Goal: Find specific page/section: Find specific page/section

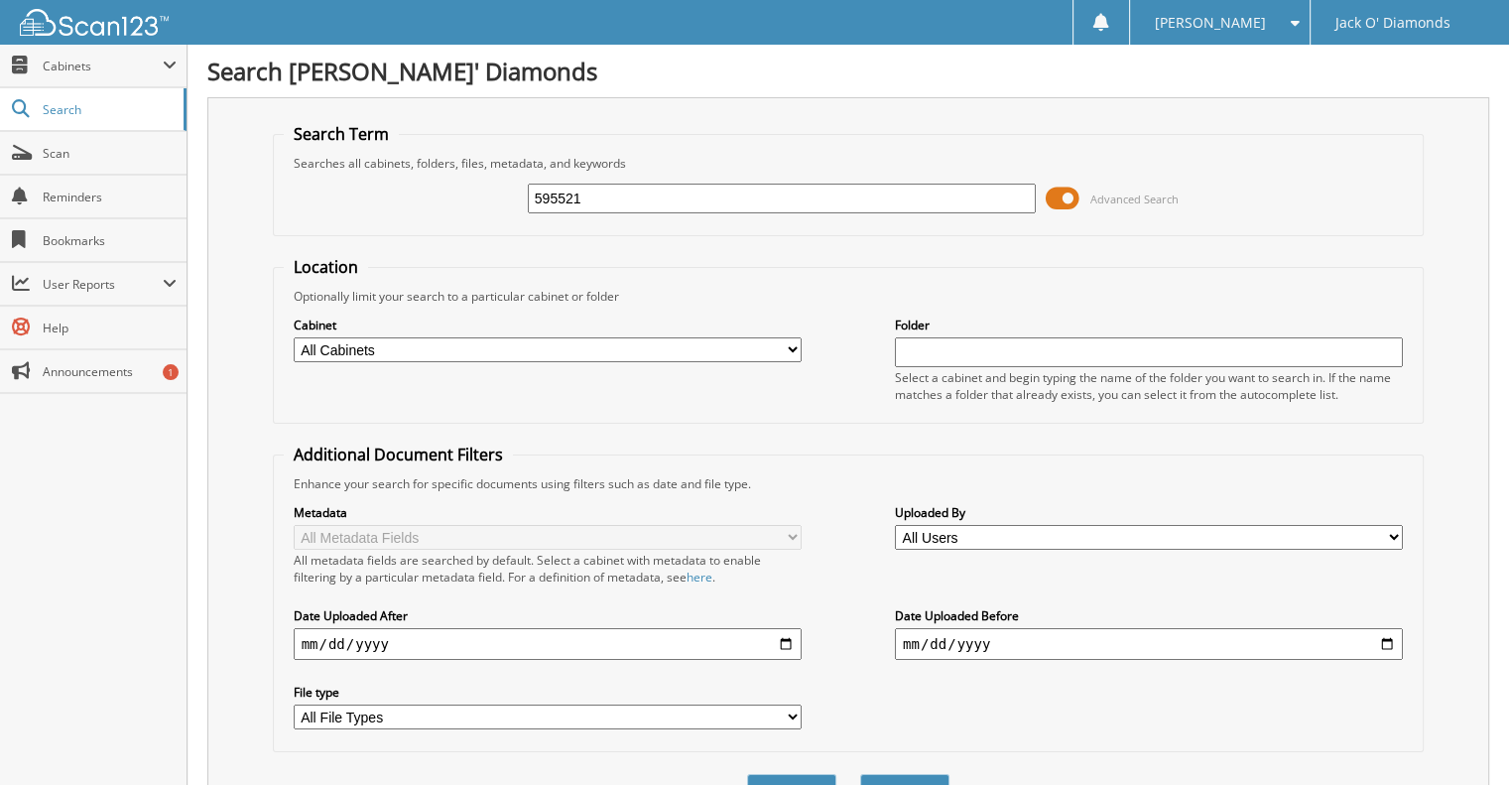
type input "595521"
click at [860, 774] on button "Search" at bounding box center [904, 792] width 89 height 37
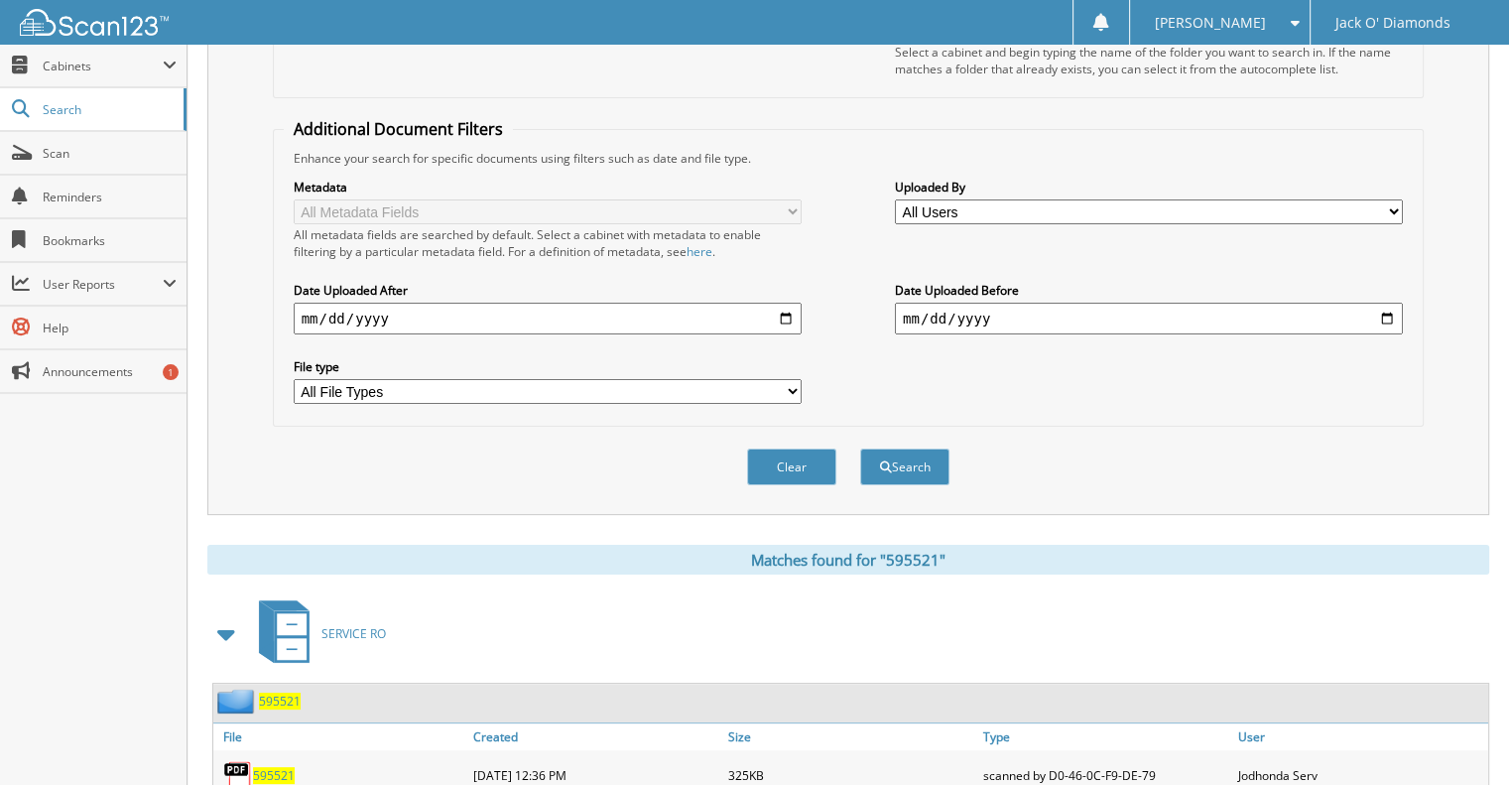
scroll to position [380, 0]
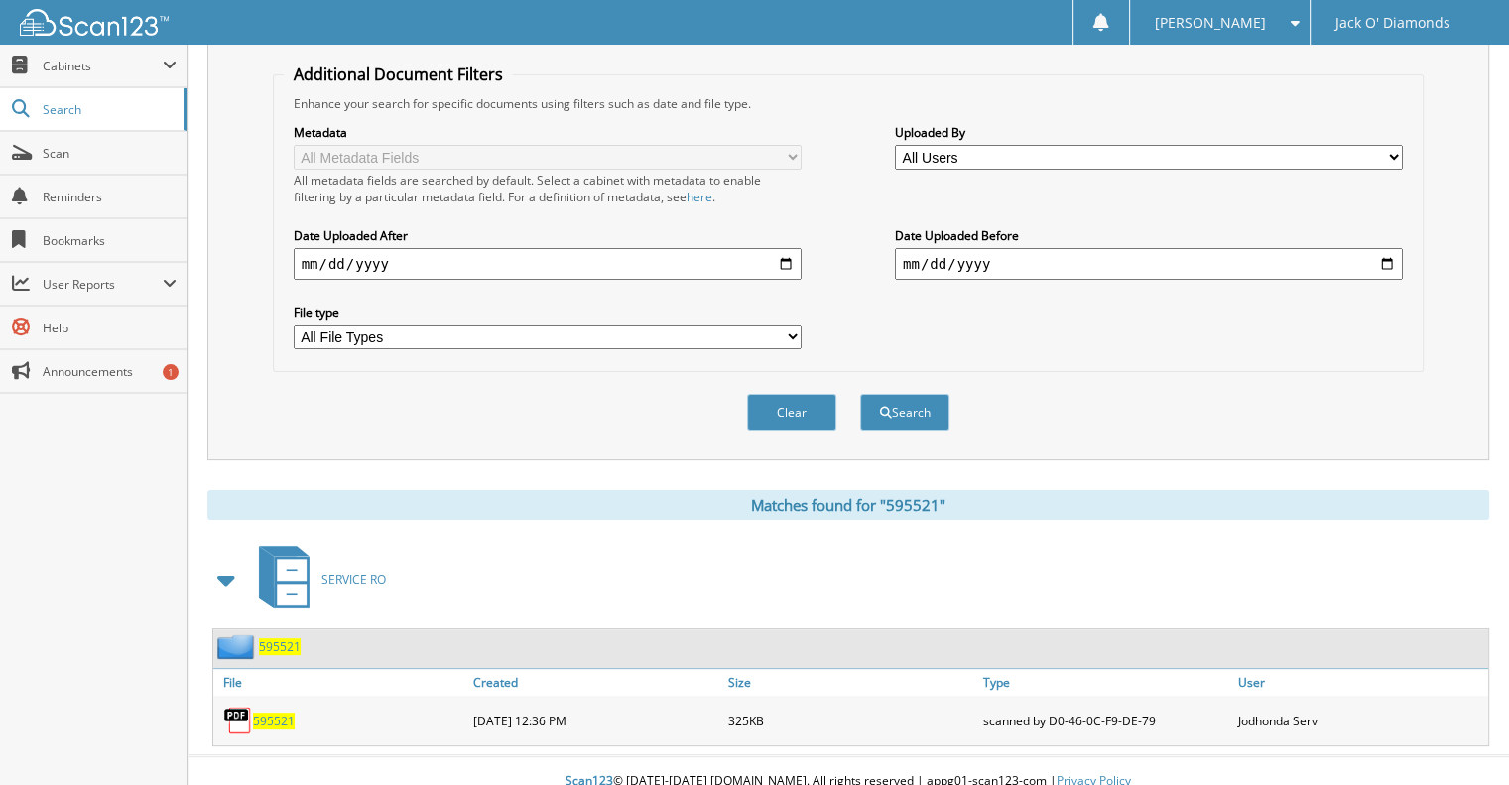
click at [269, 712] on span "595521" at bounding box center [274, 720] width 42 height 17
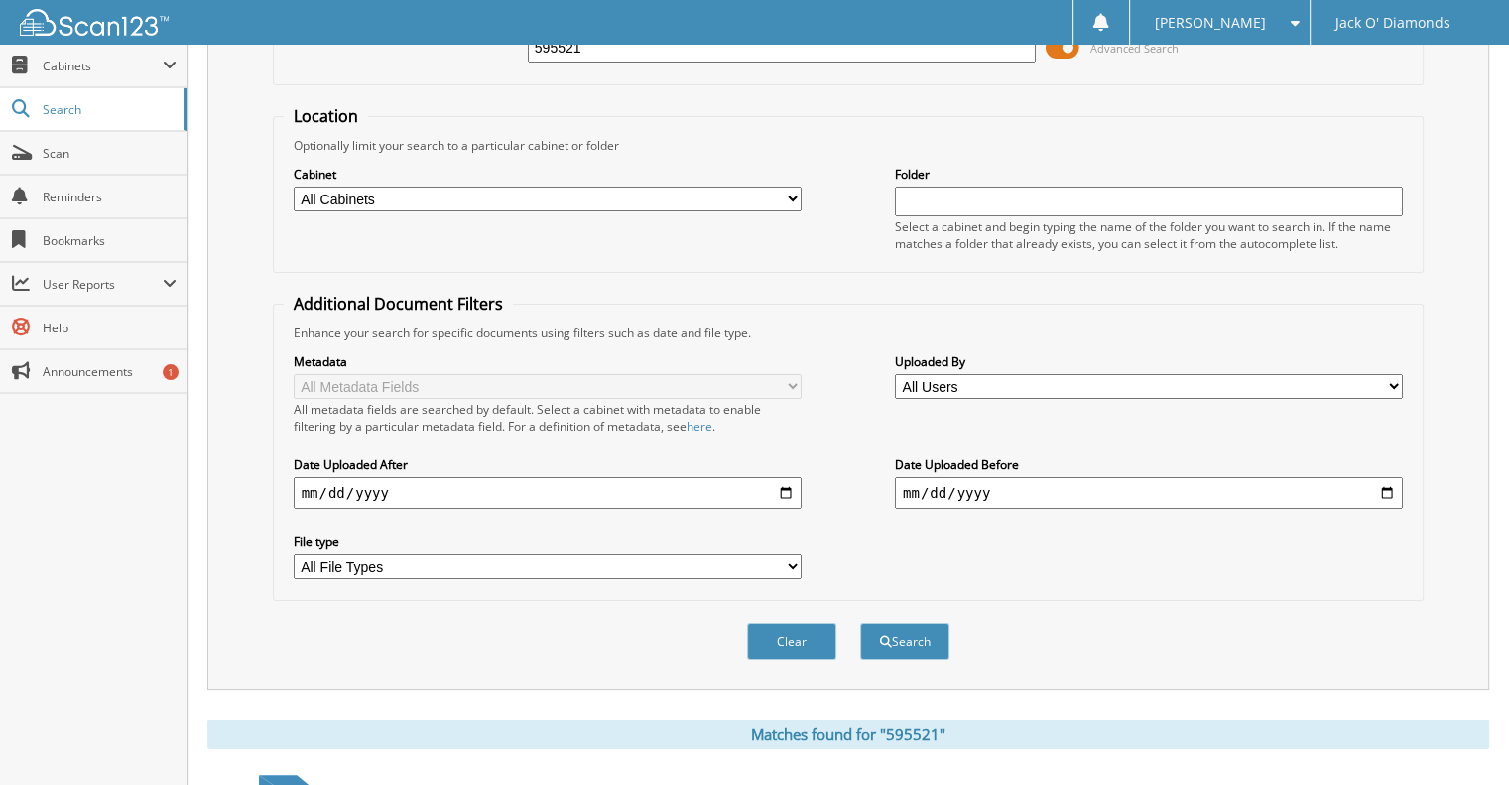
scroll to position [0, 0]
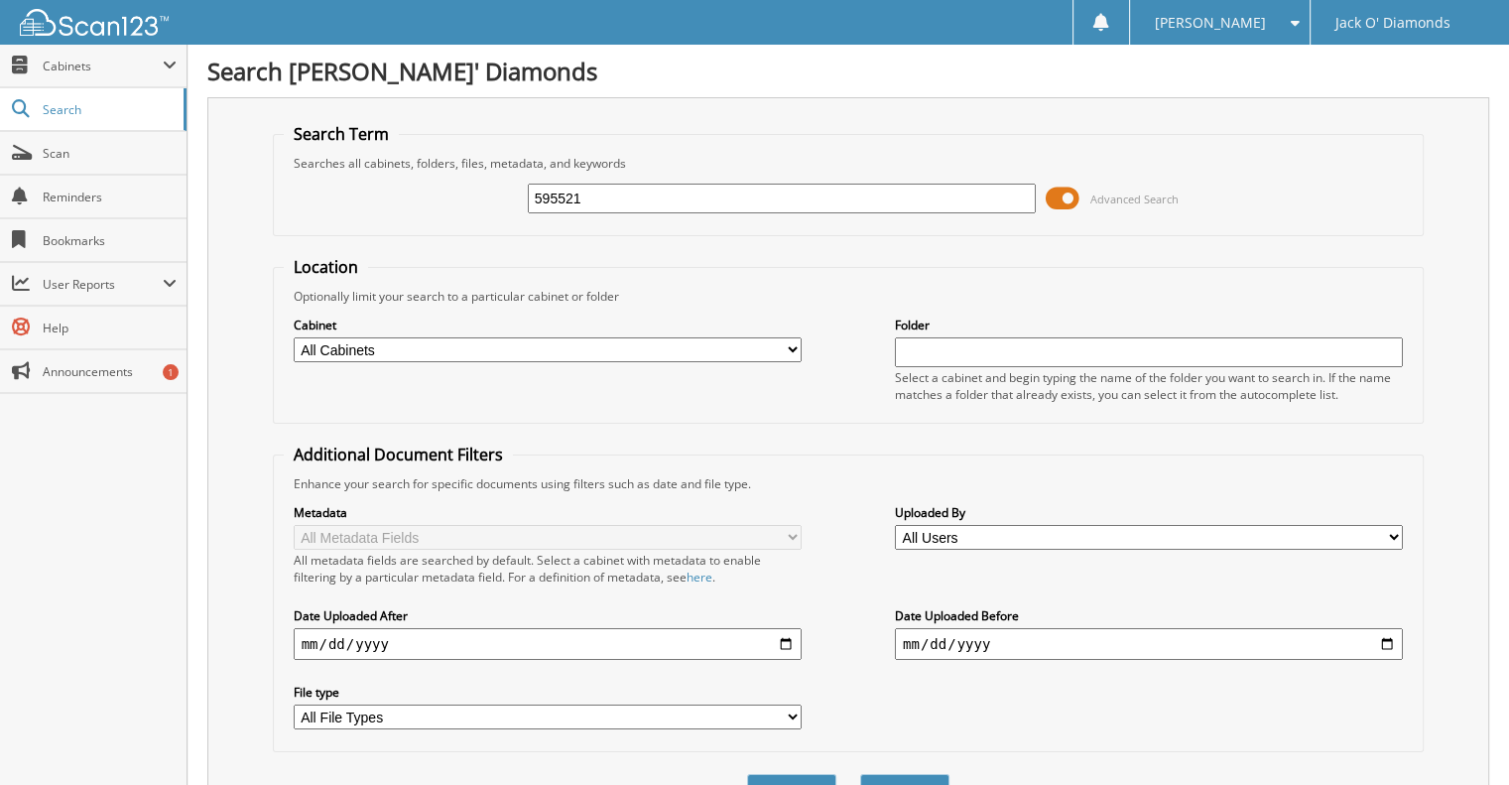
click at [600, 193] on input "595521" at bounding box center [782, 199] width 508 height 30
type input "5"
type input "601673"
click at [860, 774] on button "Search" at bounding box center [904, 792] width 89 height 37
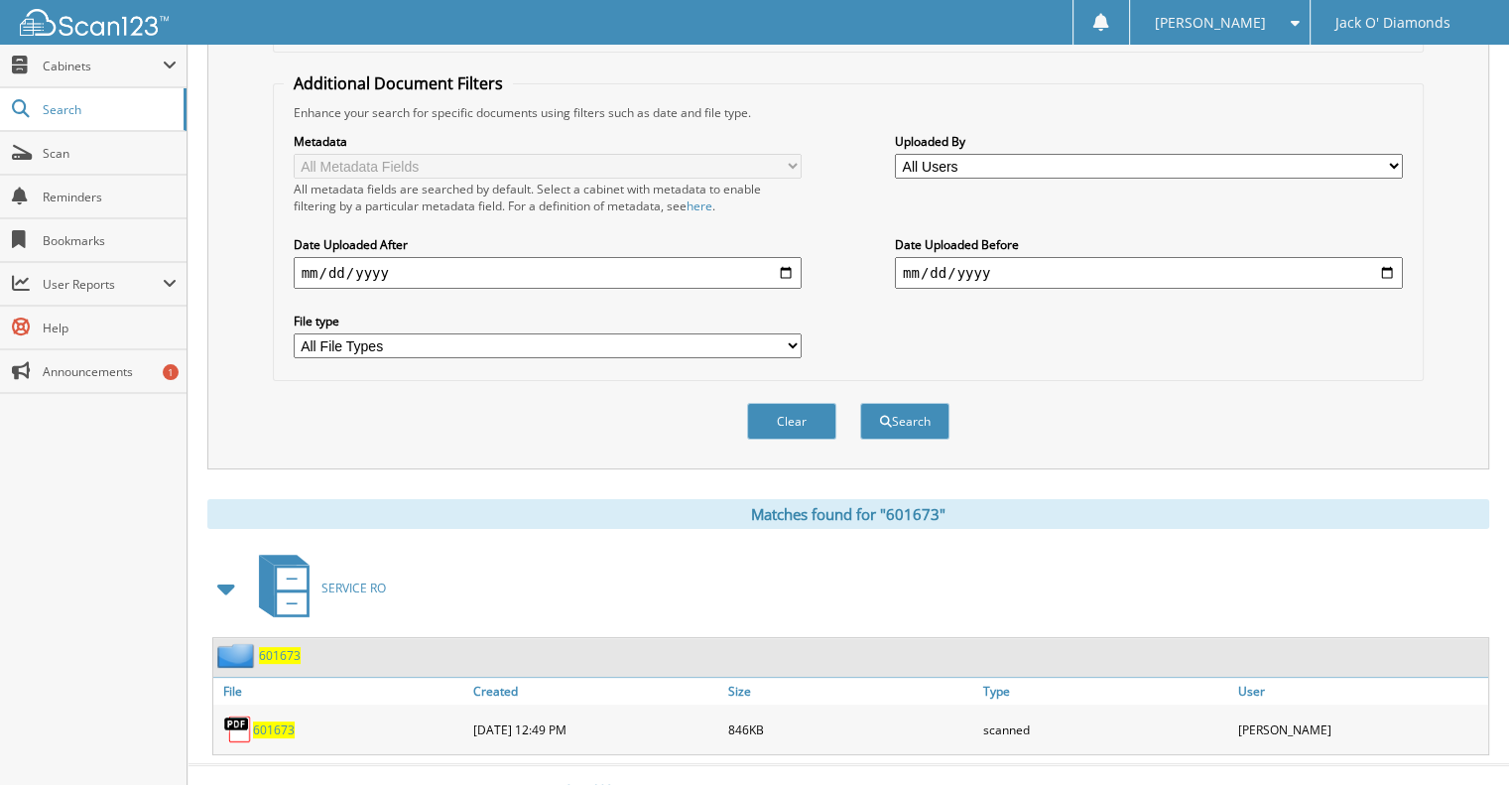
scroll to position [380, 0]
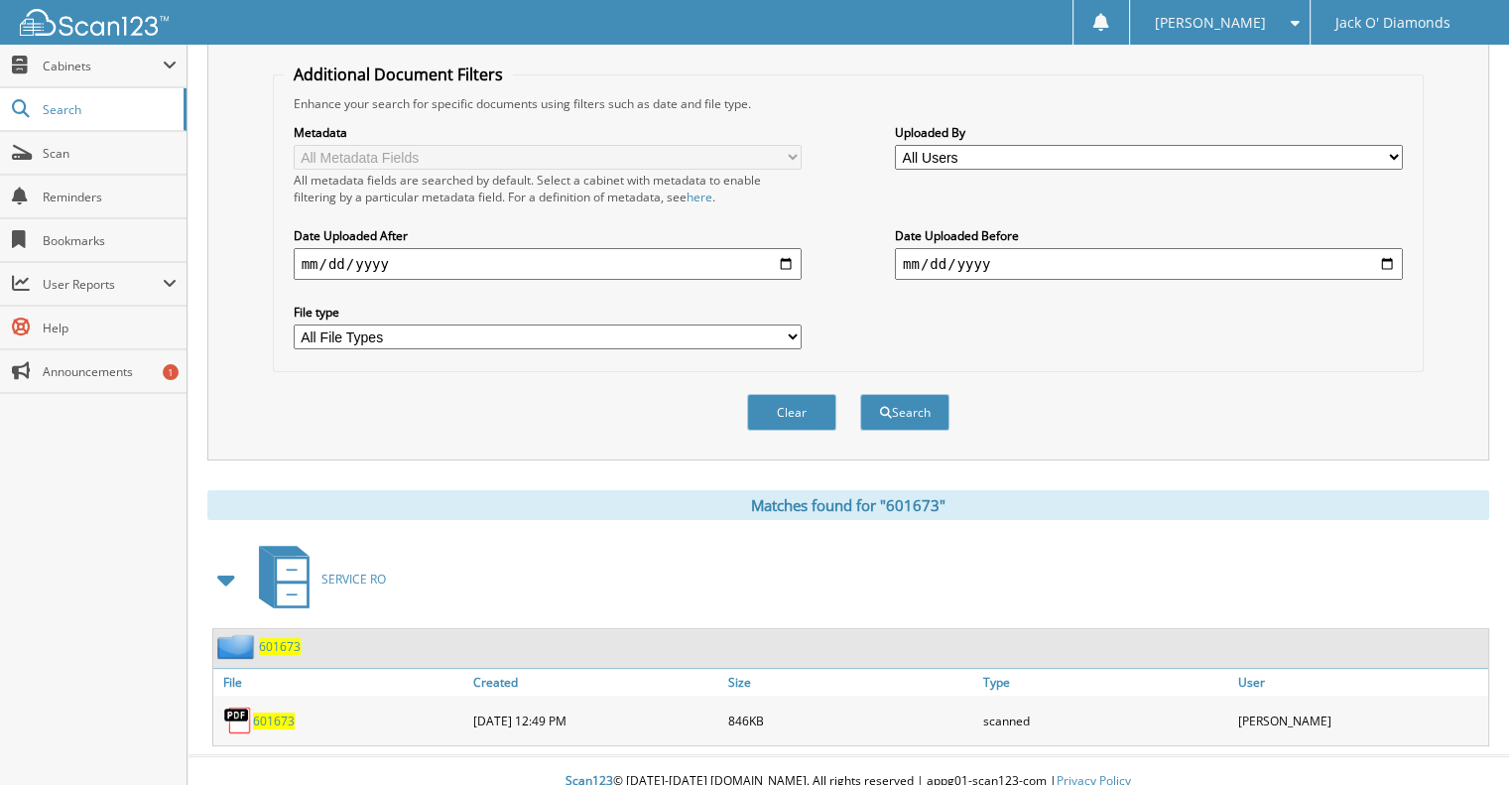
click at [278, 712] on span "601673" at bounding box center [274, 720] width 42 height 17
